Goal: Information Seeking & Learning: Learn about a topic

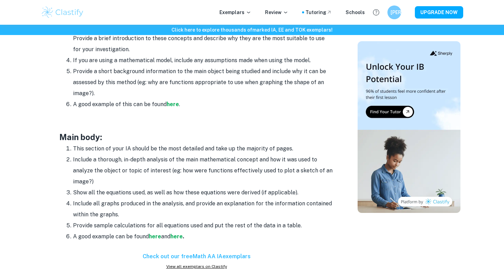
scroll to position [511, 0]
click at [174, 100] on strong "here" at bounding box center [173, 103] width 12 height 7
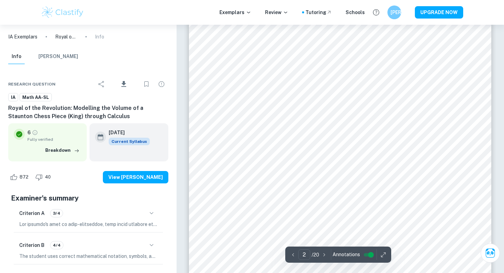
scroll to position [443, 0]
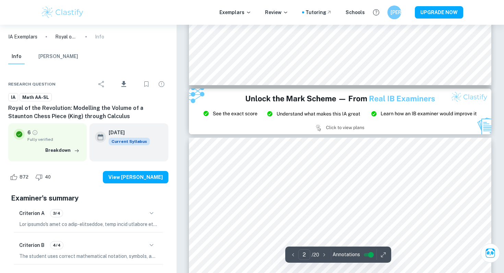
type input "3"
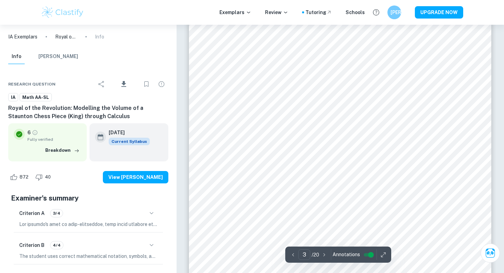
scroll to position [1008, 0]
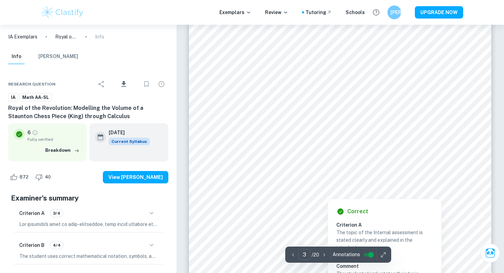
click at [265, 150] on div at bounding box center [340, 148] width 231 height 17
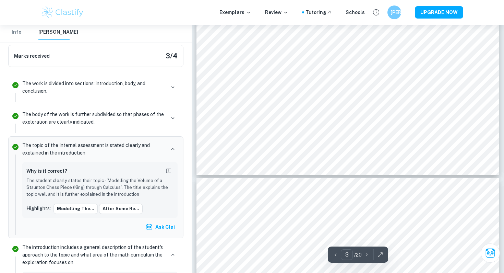
scroll to position [1037, 0]
